Goal: Navigation & Orientation: Find specific page/section

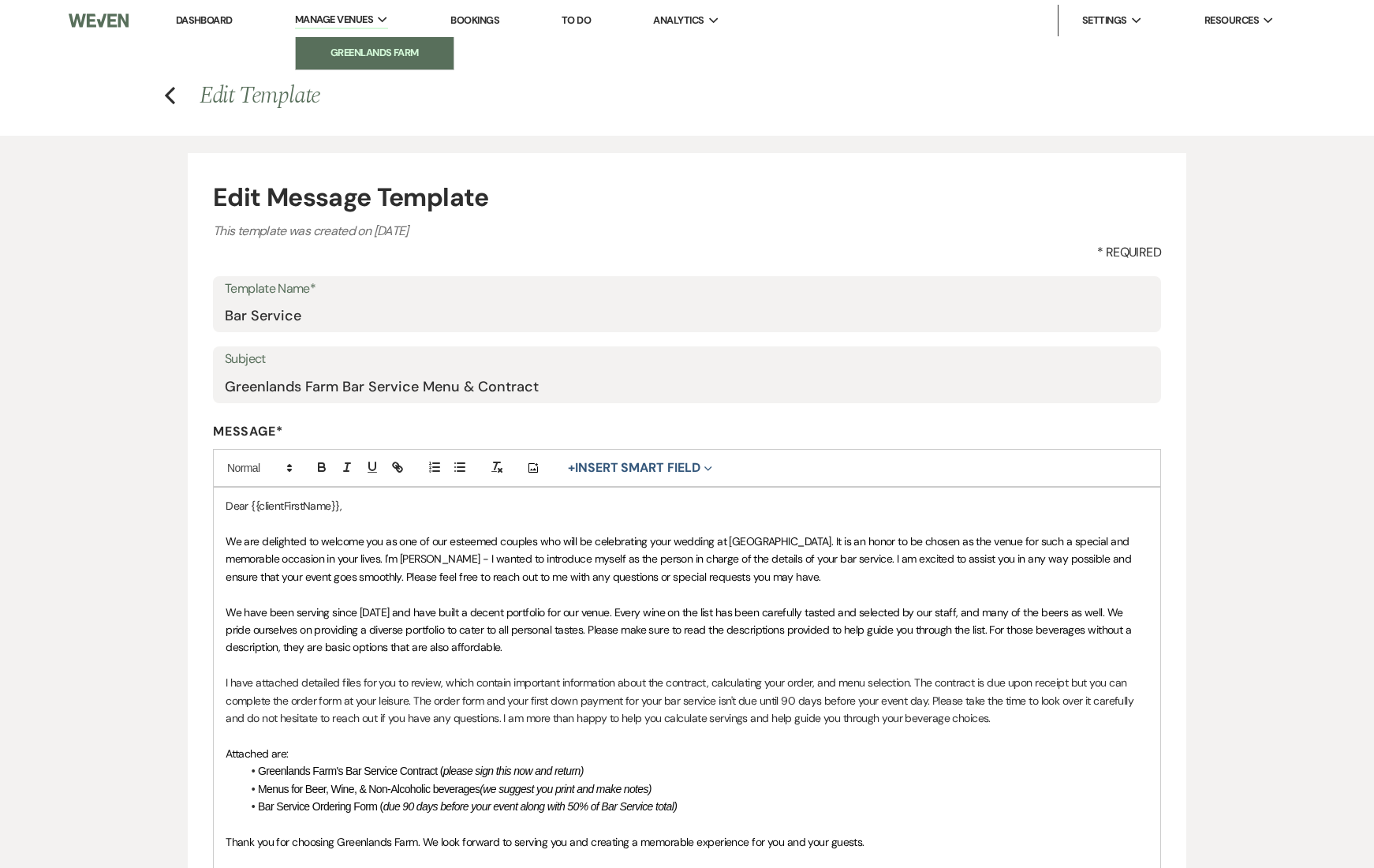
click at [388, 61] on link "Greenlands Farm" at bounding box center [374, 52] width 158 height 32
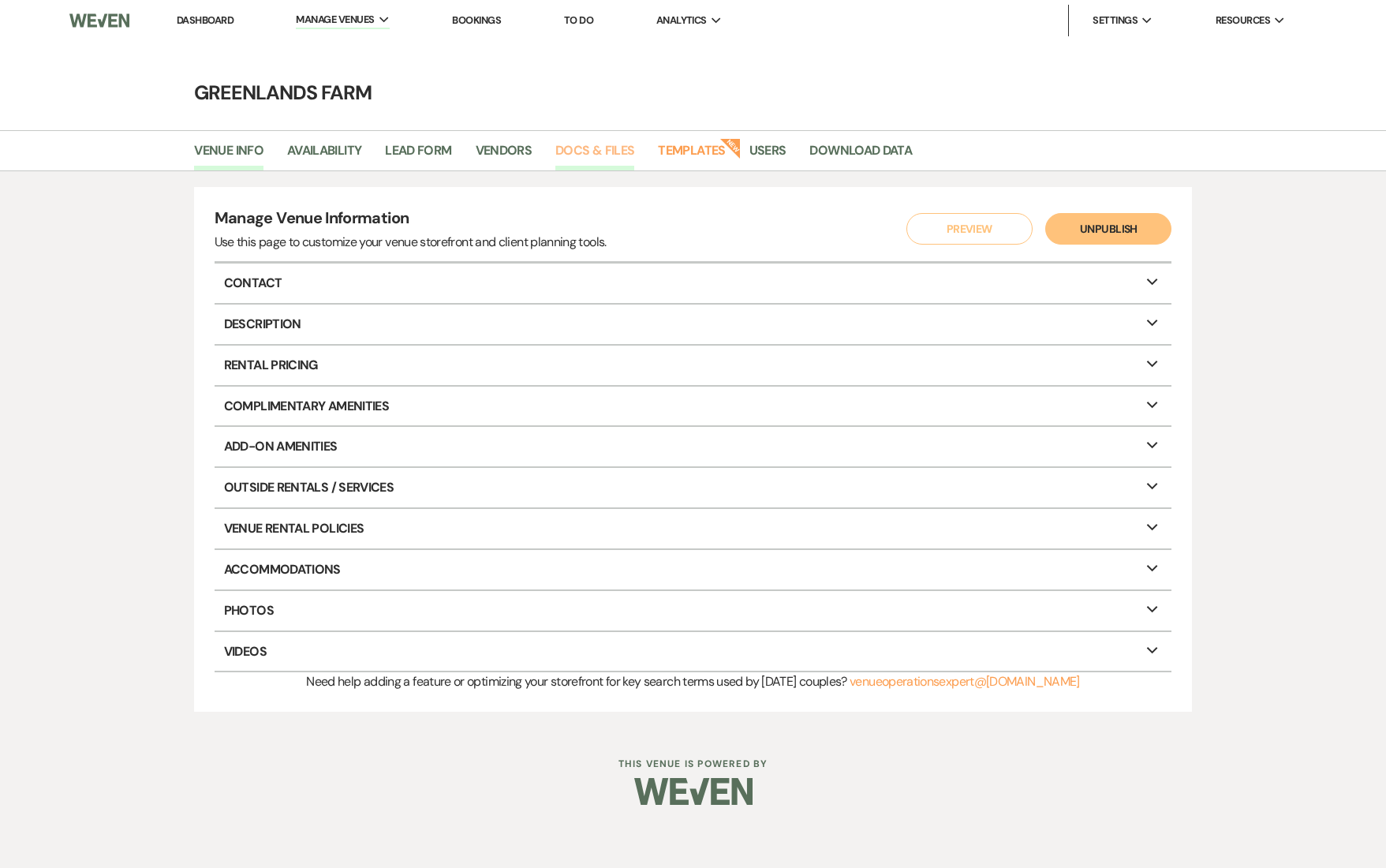
click at [593, 147] on link "Docs & Files" at bounding box center [594, 155] width 79 height 30
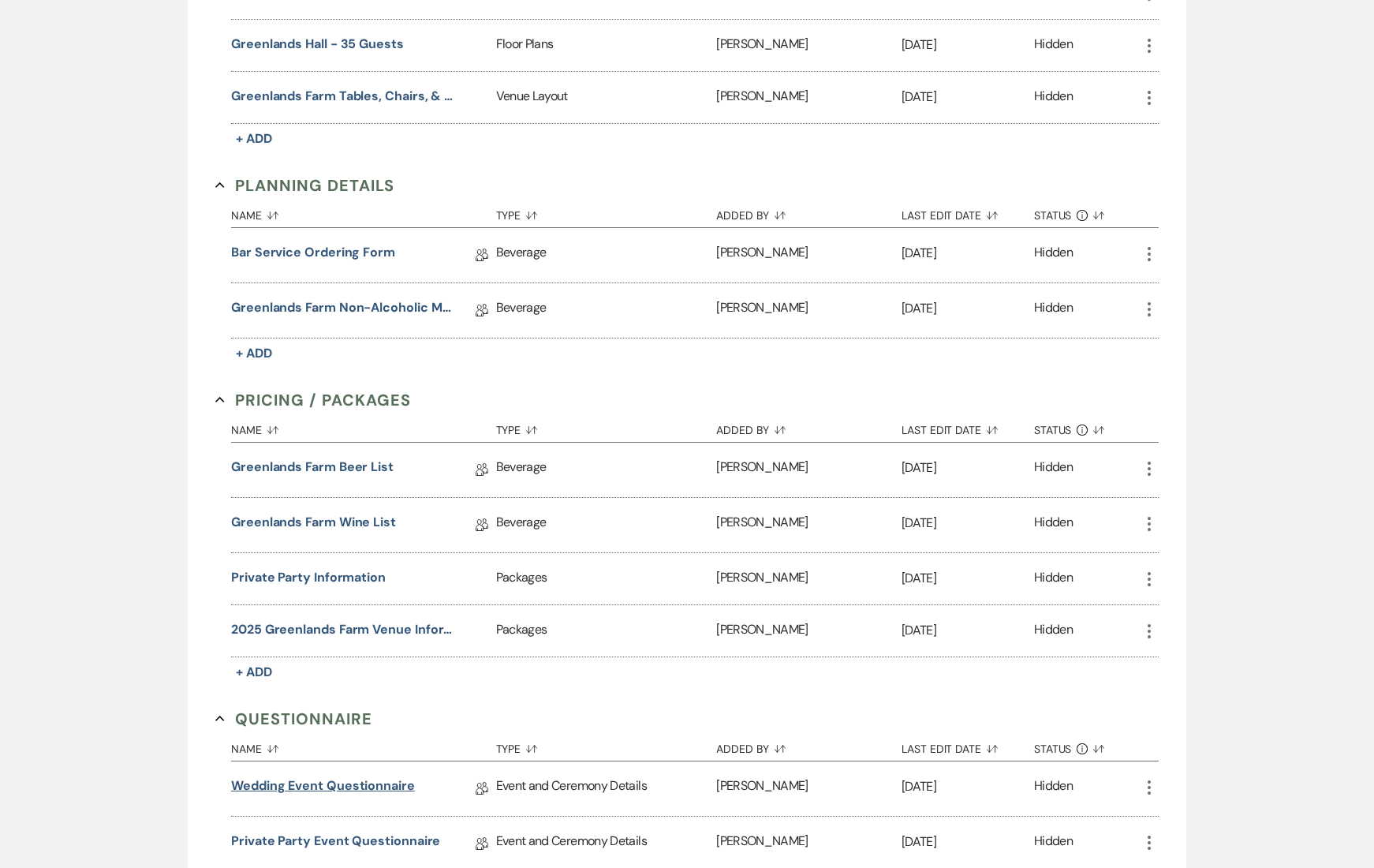
scroll to position [985, 0]
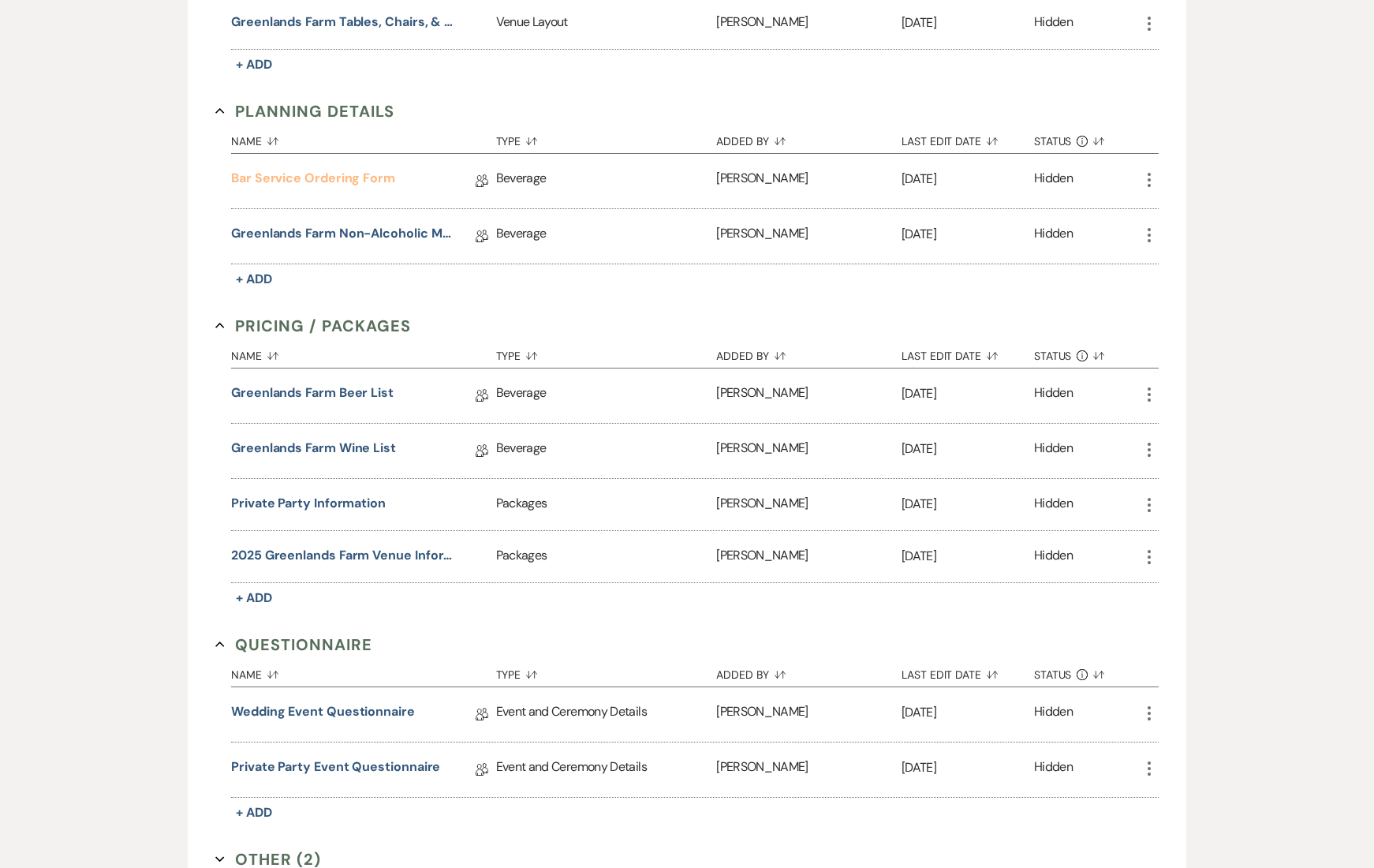
click at [313, 177] on link "Bar Service Ordering Form" at bounding box center [313, 181] width 164 height 25
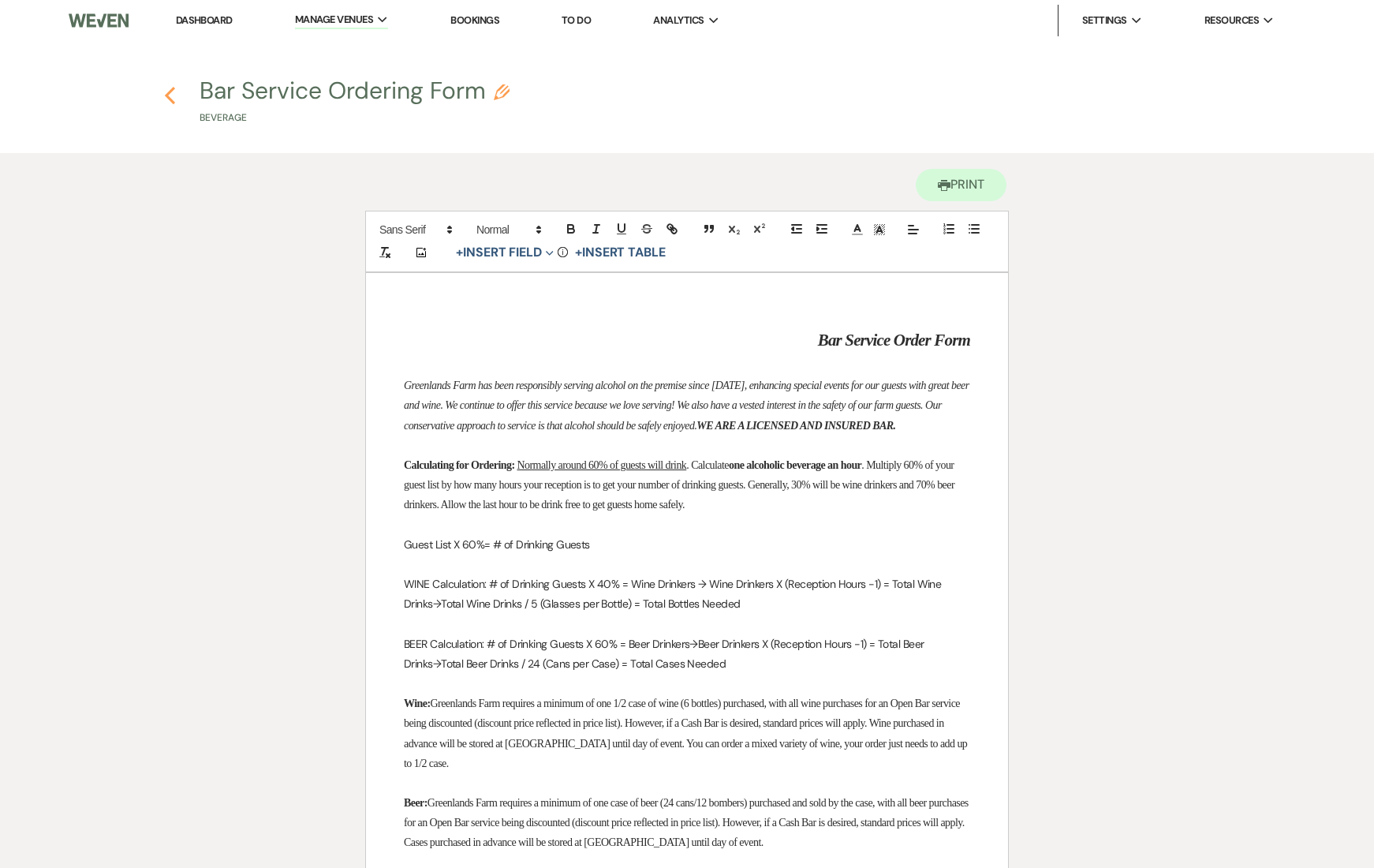
click at [173, 104] on div "Previous" at bounding box center [170, 92] width 11 height 25
click at [170, 102] on icon "Previous" at bounding box center [170, 95] width 11 height 19
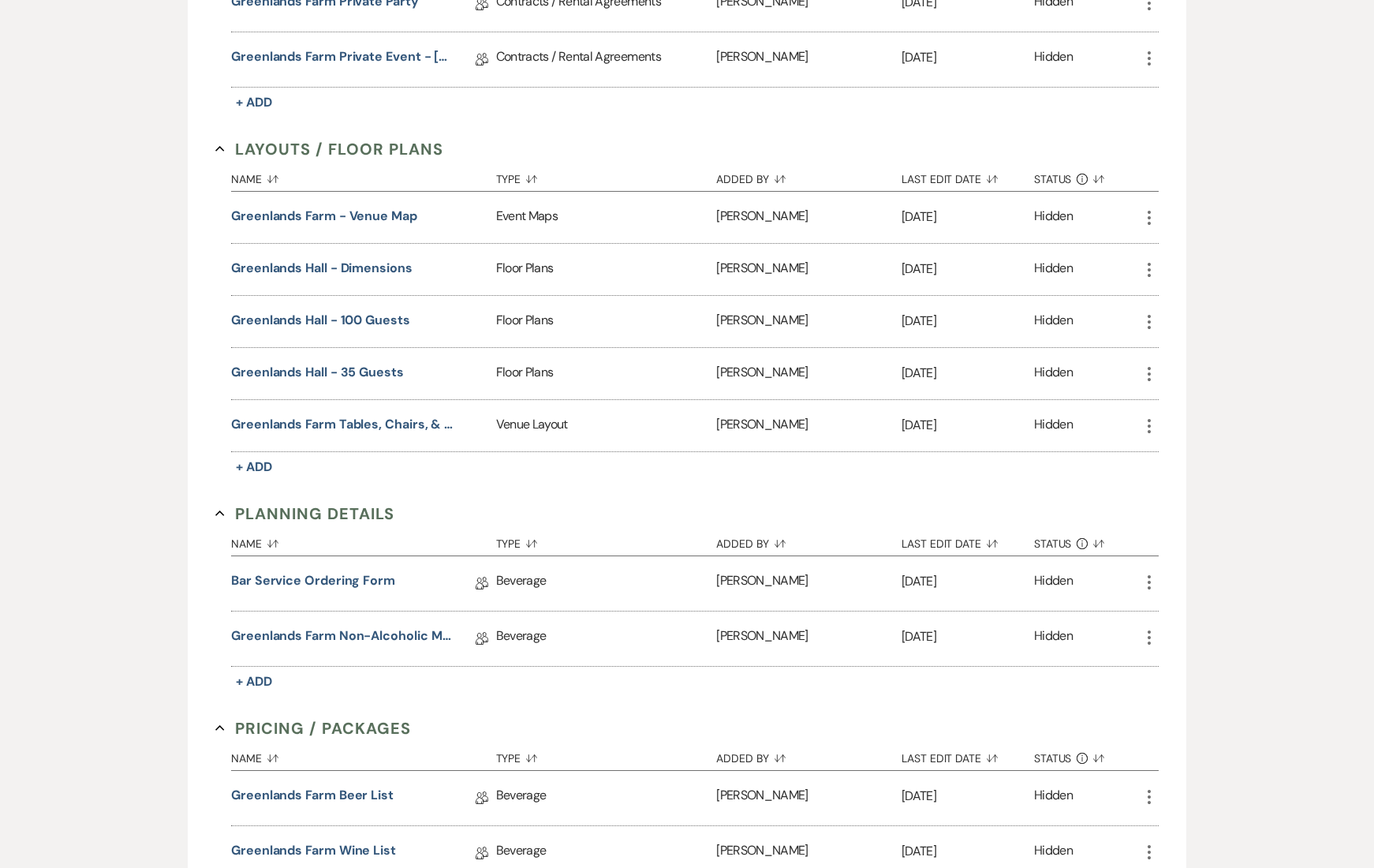
scroll to position [663, 0]
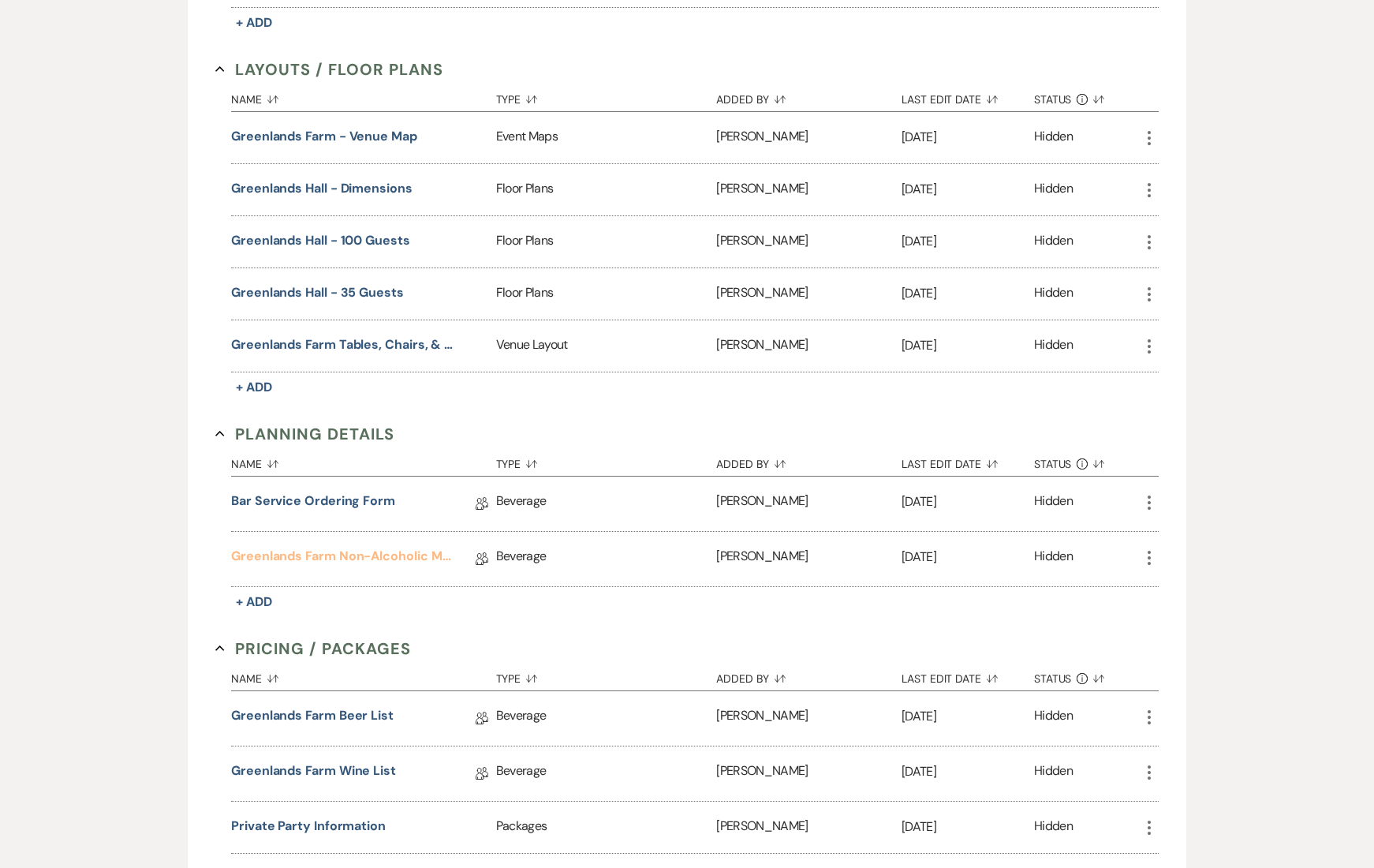
click at [378, 559] on link "Greenlands Farm Non-Alcoholic Menu" at bounding box center [343, 559] width 225 height 25
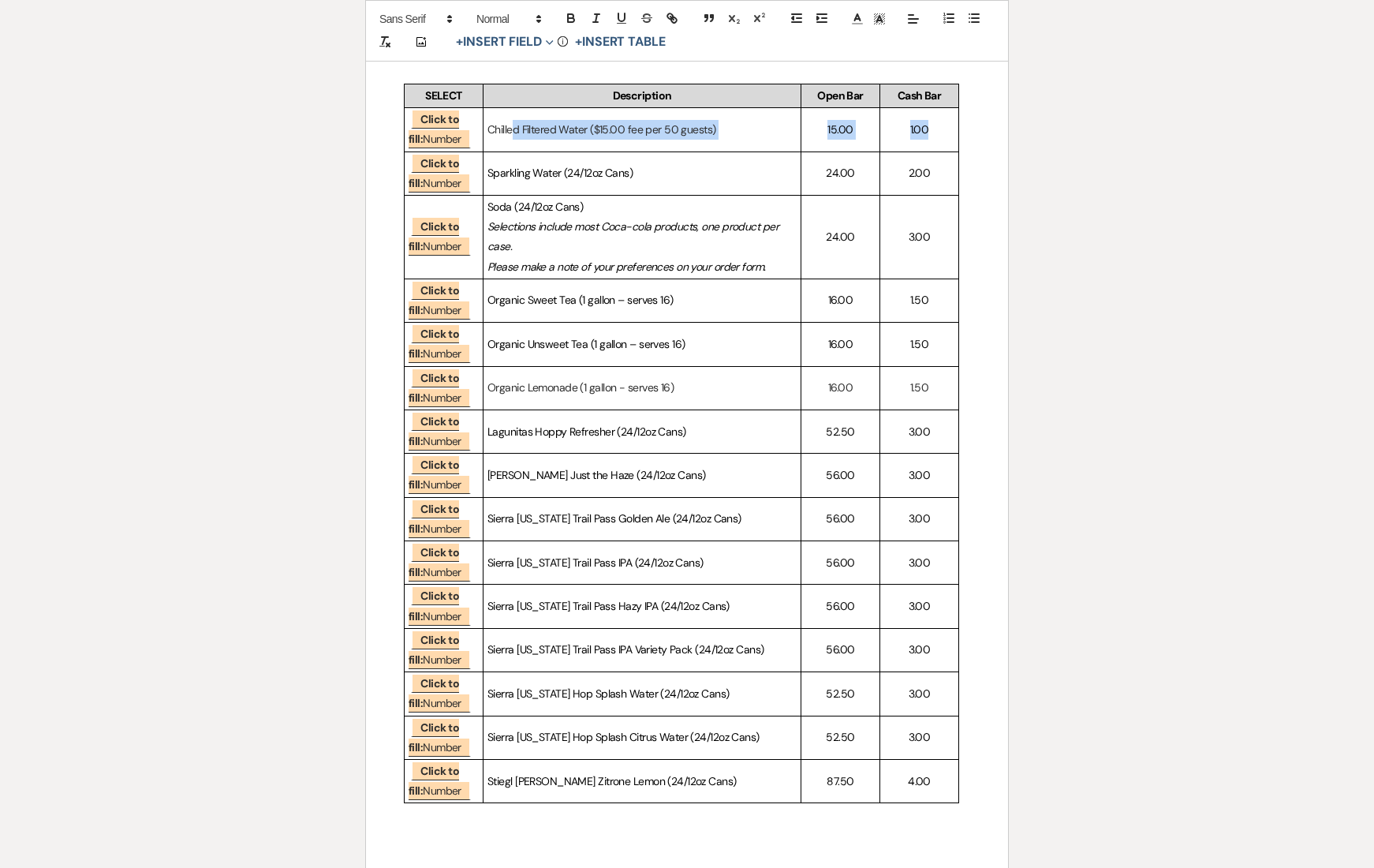
scroll to position [0, 305]
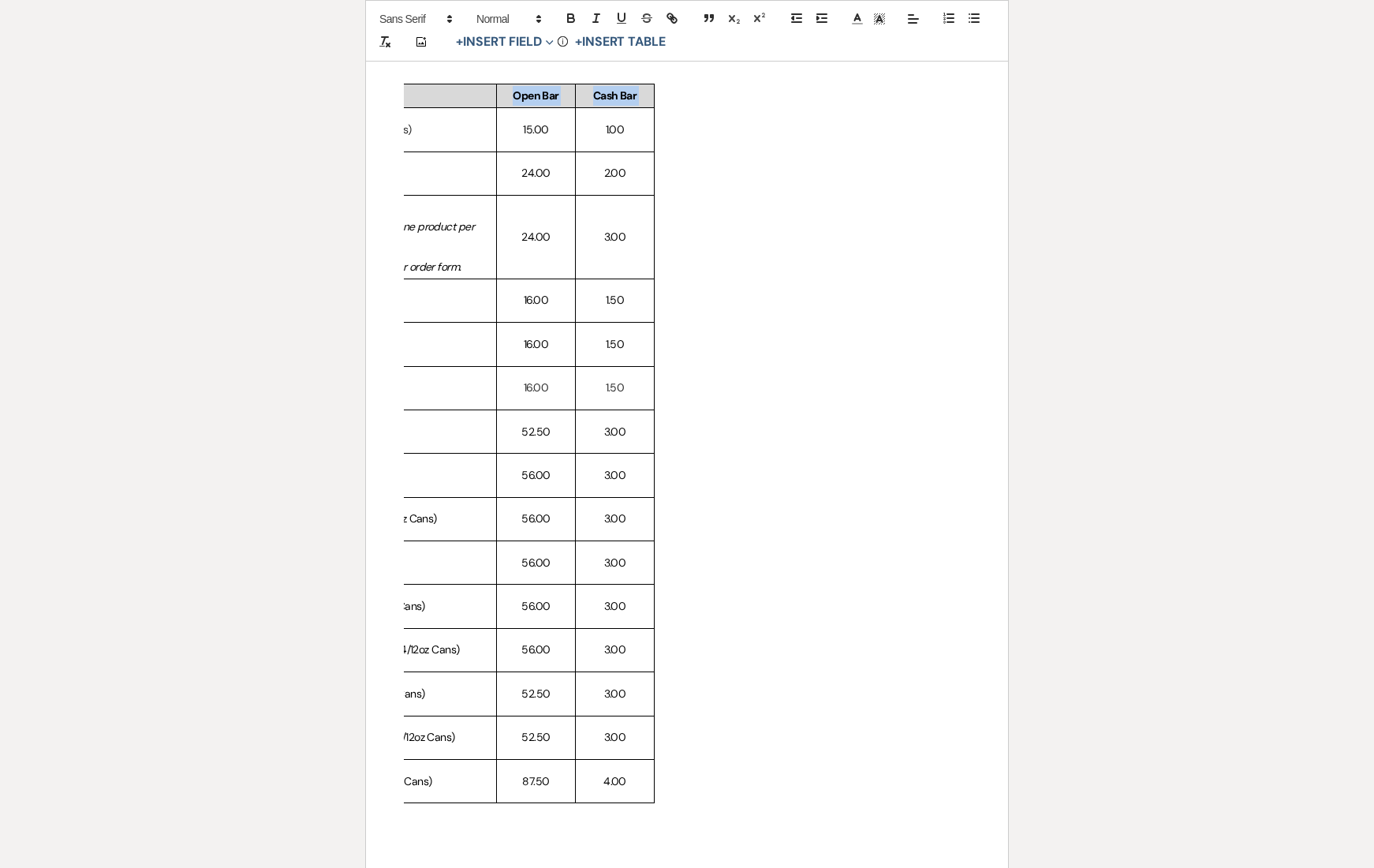
drag, startPoint x: 510, startPoint y: 123, endPoint x: 1073, endPoint y: 135, distance: 563.1
click at [1062, 131] on div "Printer Print Add Photo + Insert Field Expand Standard Field Smart Field Signat…" at bounding box center [687, 378] width 1136 height 1135
click at [1131, 173] on div "Printer Print Add Photo + Insert Field Expand Standard Field Smart Field Signat…" at bounding box center [687, 378] width 1136 height 1135
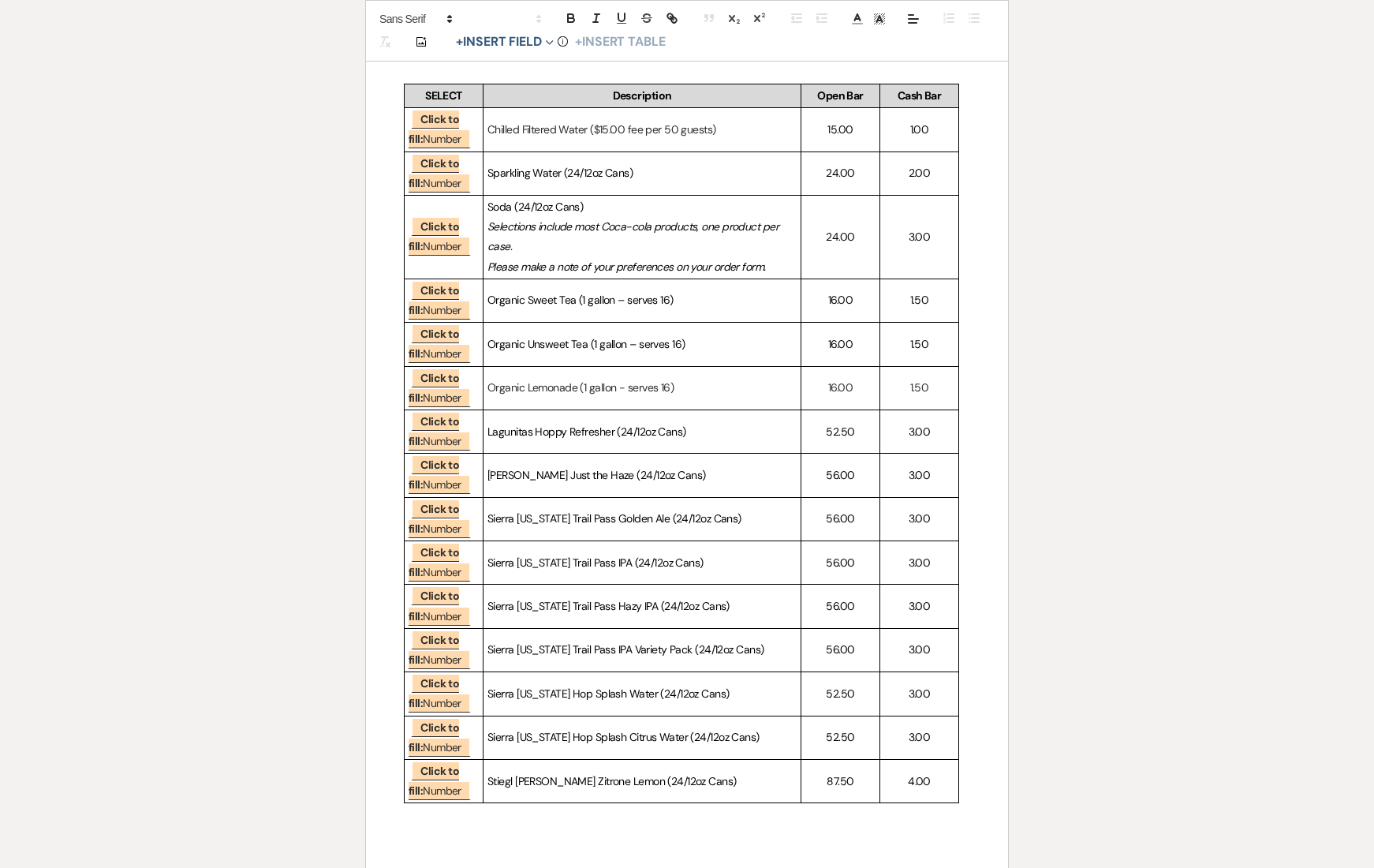
scroll to position [0, 0]
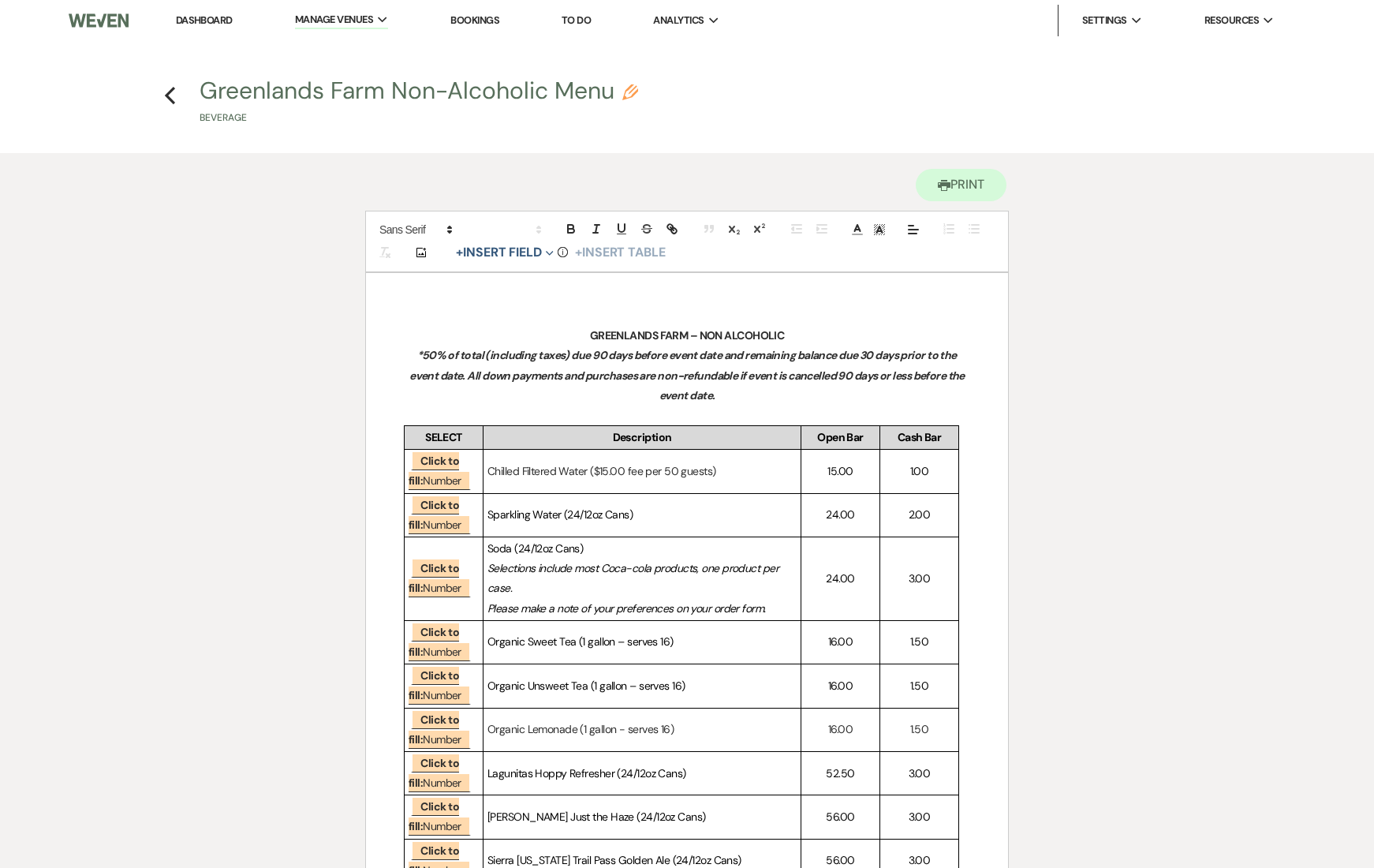
click at [218, 21] on link "Dashboard" at bounding box center [204, 20] width 56 height 13
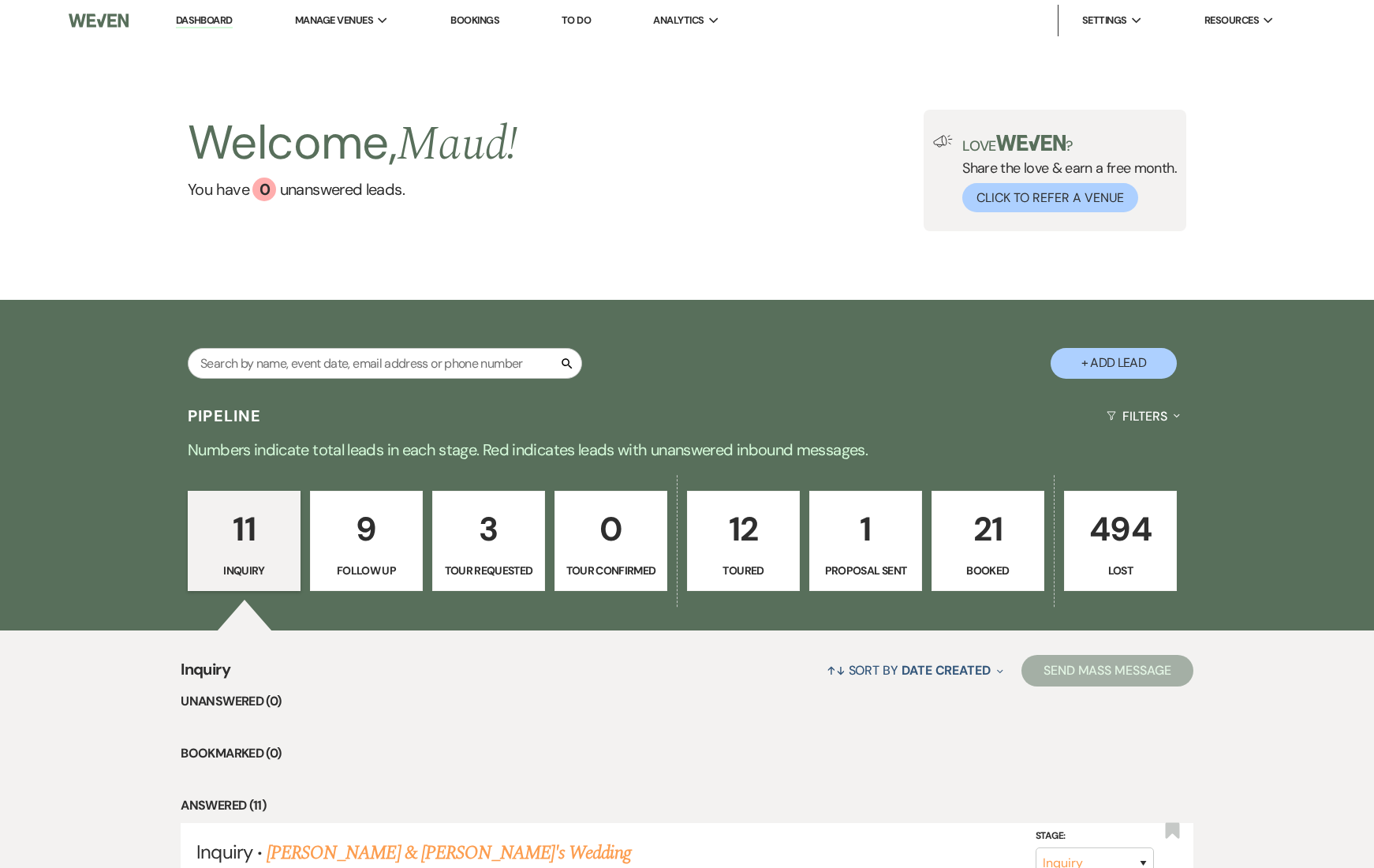
click at [975, 536] on p "21" at bounding box center [987, 529] width 92 height 53
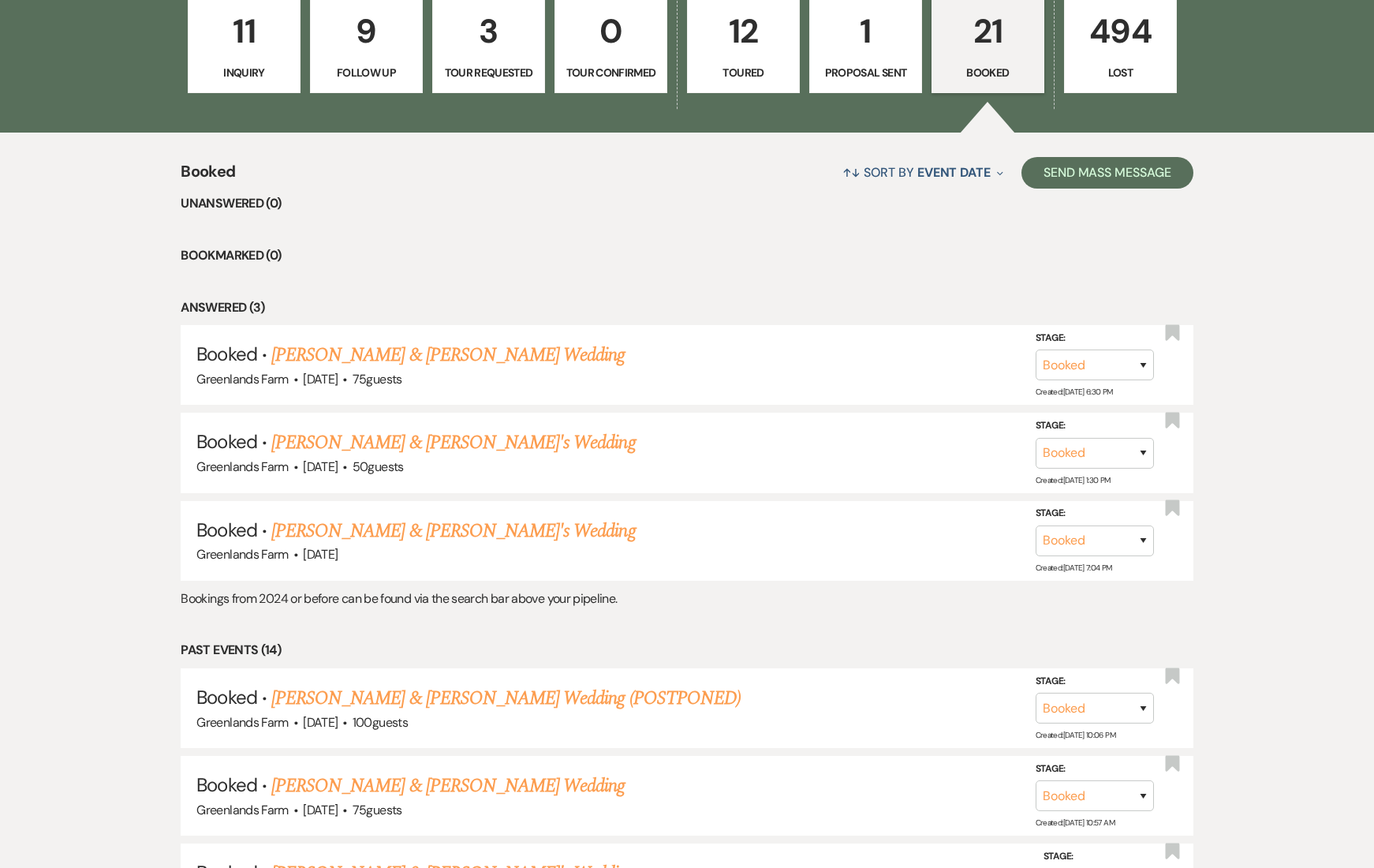
scroll to position [499, 0]
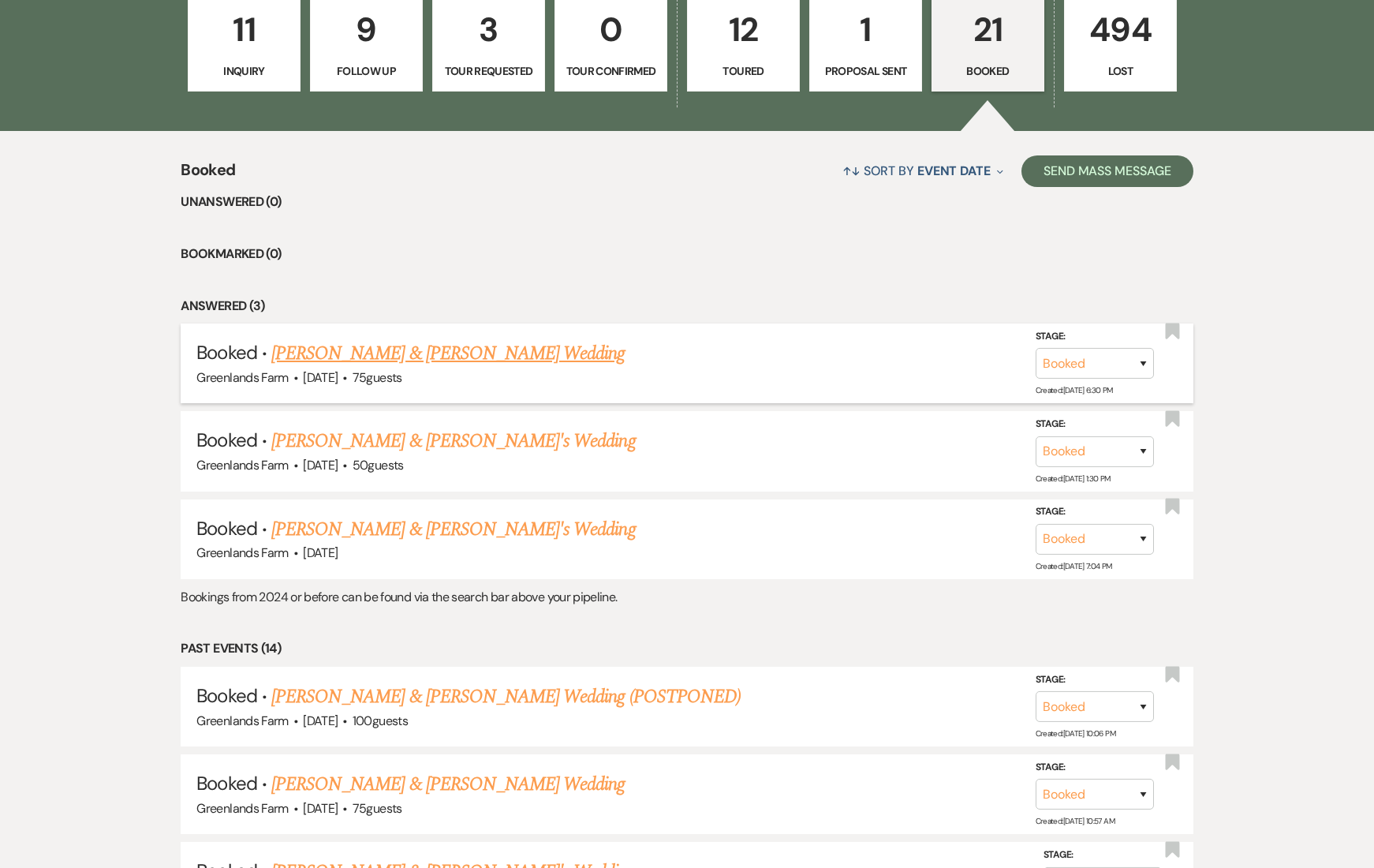
drag, startPoint x: 318, startPoint y: 381, endPoint x: 508, endPoint y: 380, distance: 190.0
click at [490, 377] on div "Greenlands Farm · [DATE] · 75 guests" at bounding box center [687, 378] width 981 height 20
click at [525, 383] on div "Greenlands Farm · [DATE] · 75 guests" at bounding box center [687, 378] width 981 height 20
drag, startPoint x: 329, startPoint y: 472, endPoint x: 573, endPoint y: 474, distance: 244.0
click at [571, 474] on div "Greenlands Farm · [DATE] · 50 guests" at bounding box center [687, 465] width 981 height 20
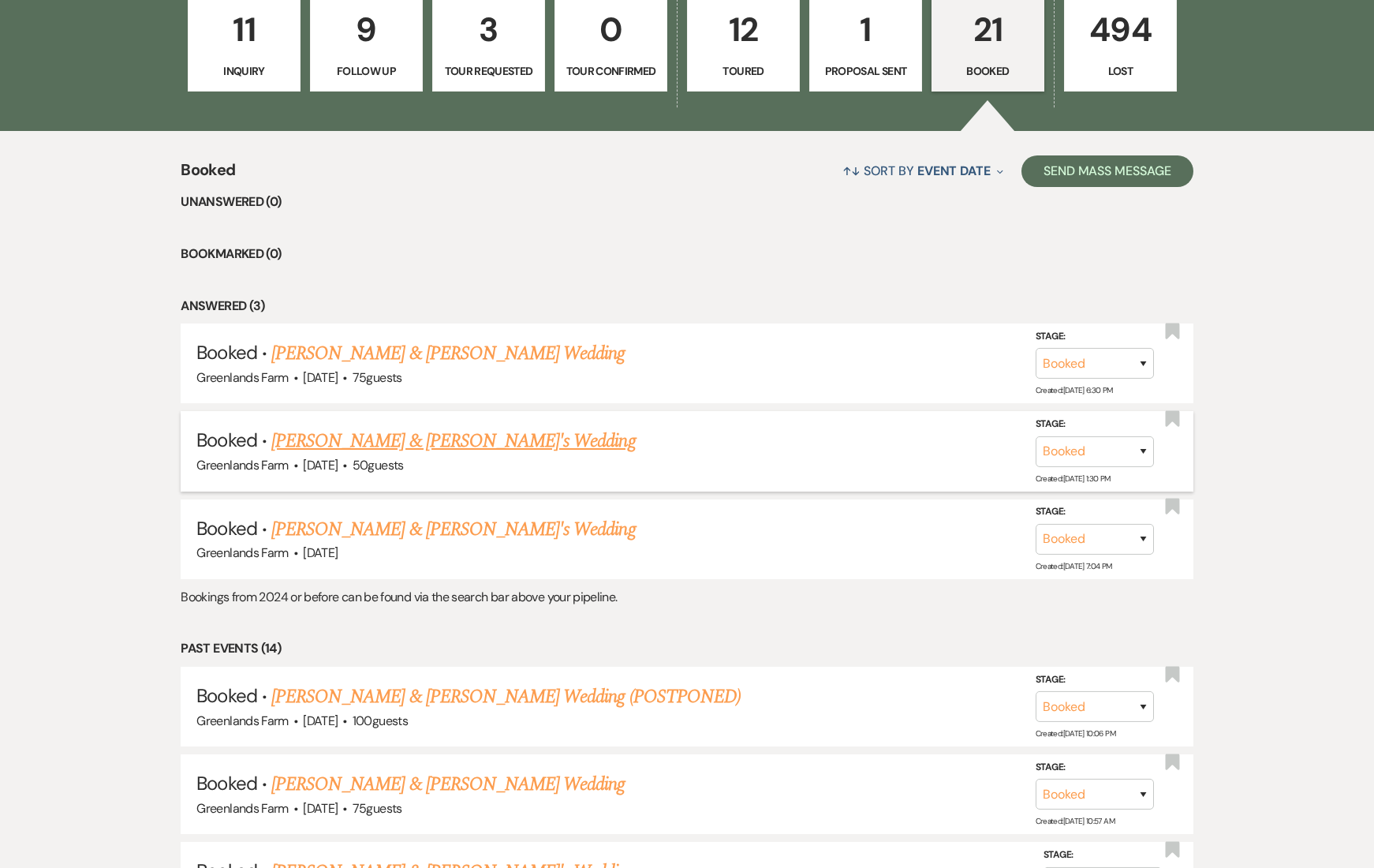
click at [593, 474] on div "Greenlands Farm · [DATE] · 50 guests" at bounding box center [687, 465] width 981 height 20
click at [403, 354] on link "[PERSON_NAME] & [PERSON_NAME] Wedding" at bounding box center [448, 353] width 353 height 29
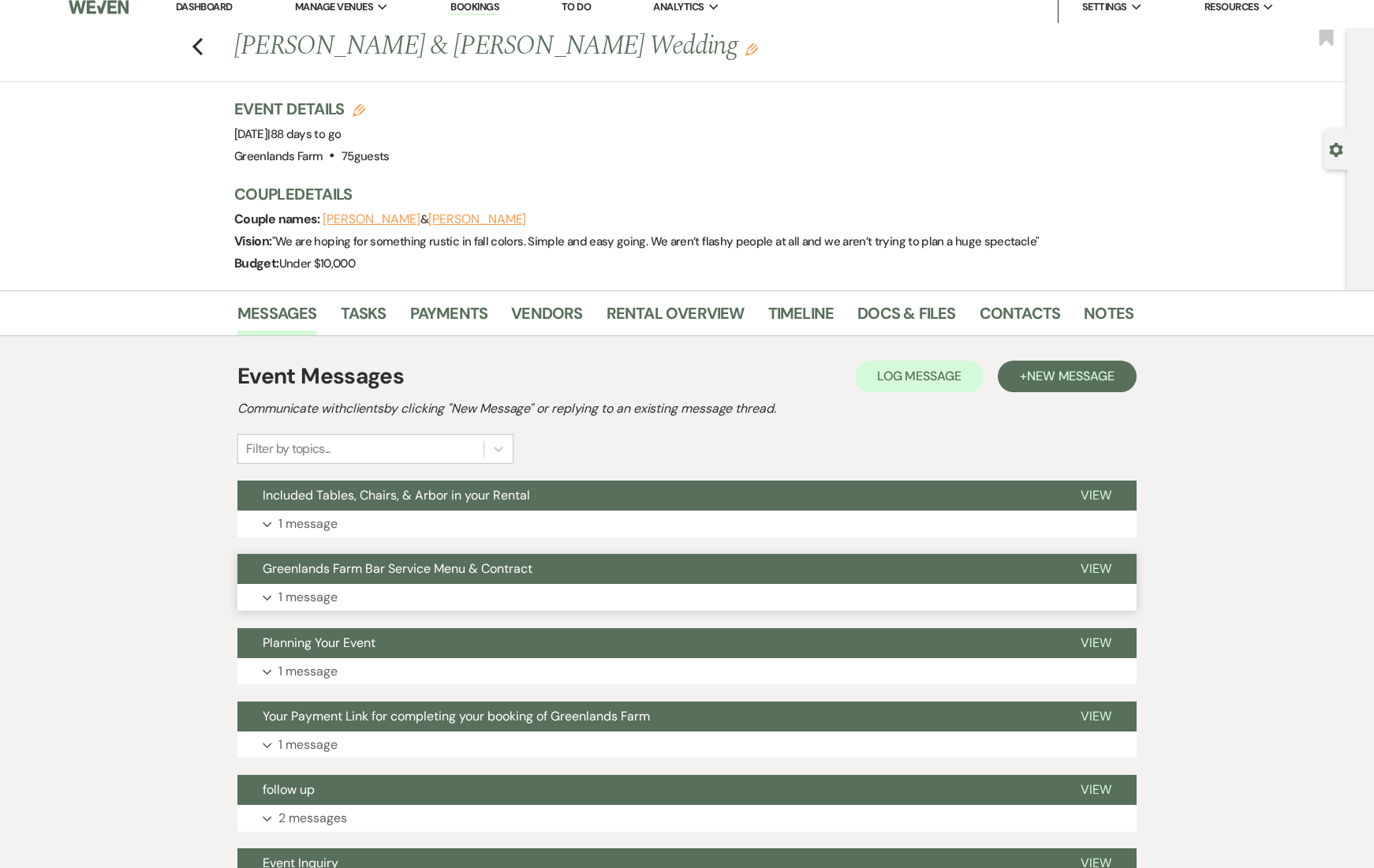
scroll to position [176, 0]
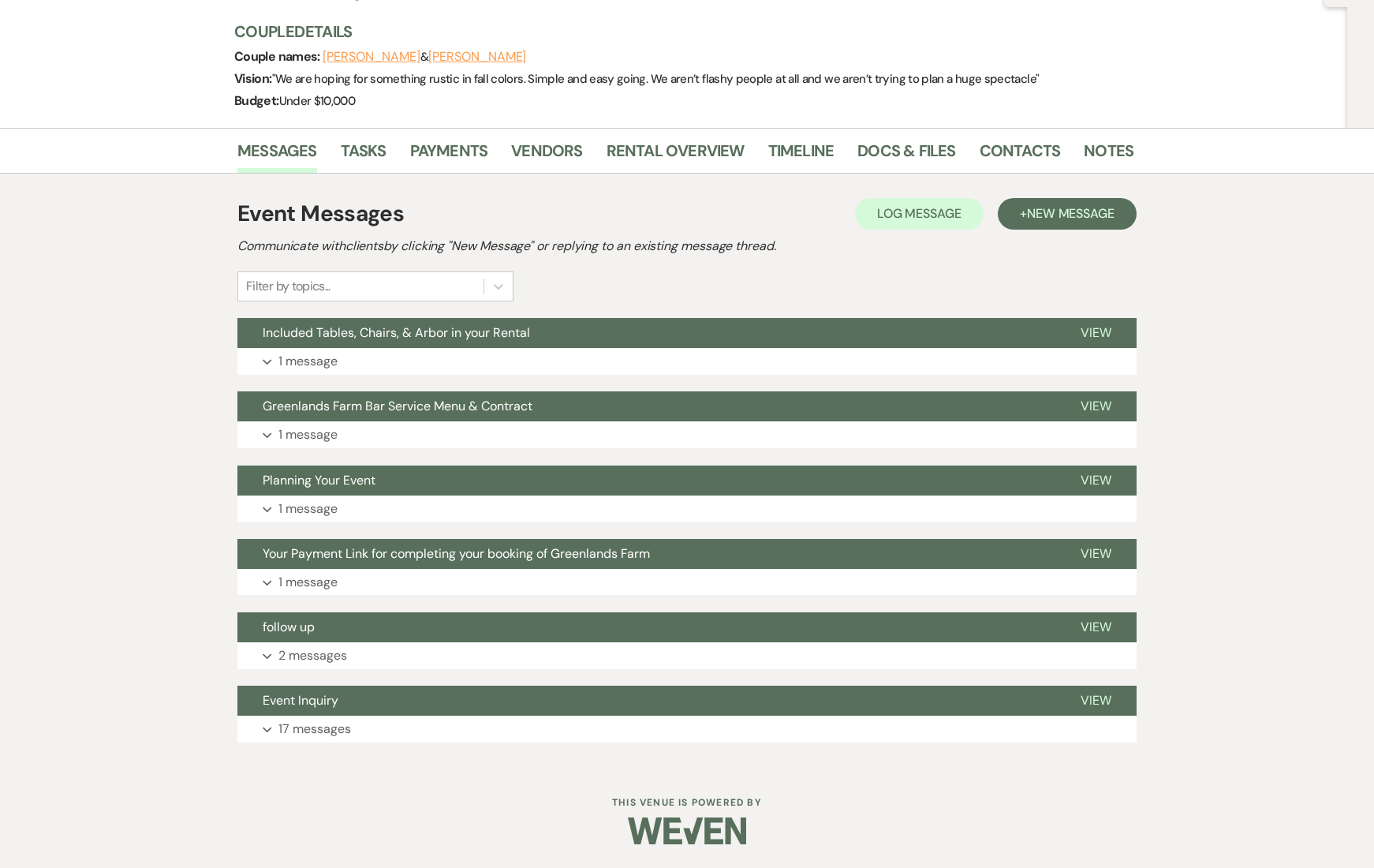
click at [134, 286] on div "Messages Tasks Payments Vendors Rental Overview Timeline Docs & Files Contacts …" at bounding box center [687, 446] width 1374 height 638
